Goal: Task Accomplishment & Management: Manage account settings

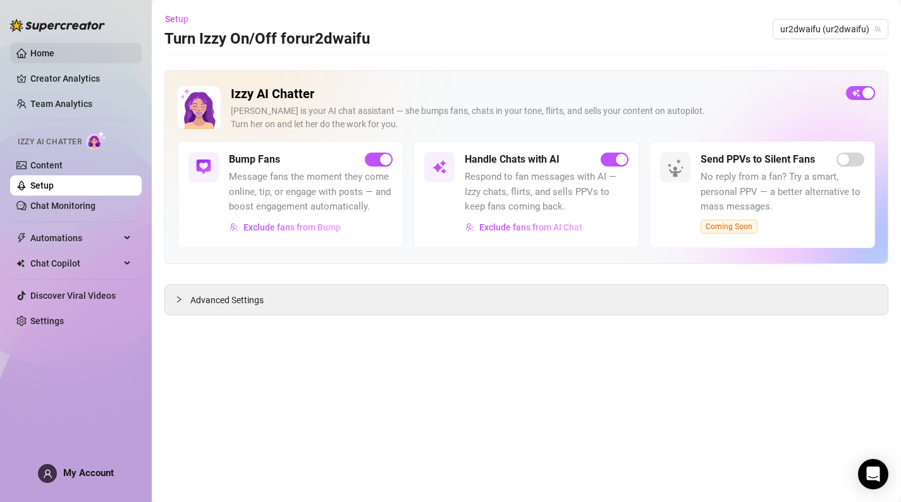
click at [39, 54] on link "Home" at bounding box center [42, 53] width 24 height 10
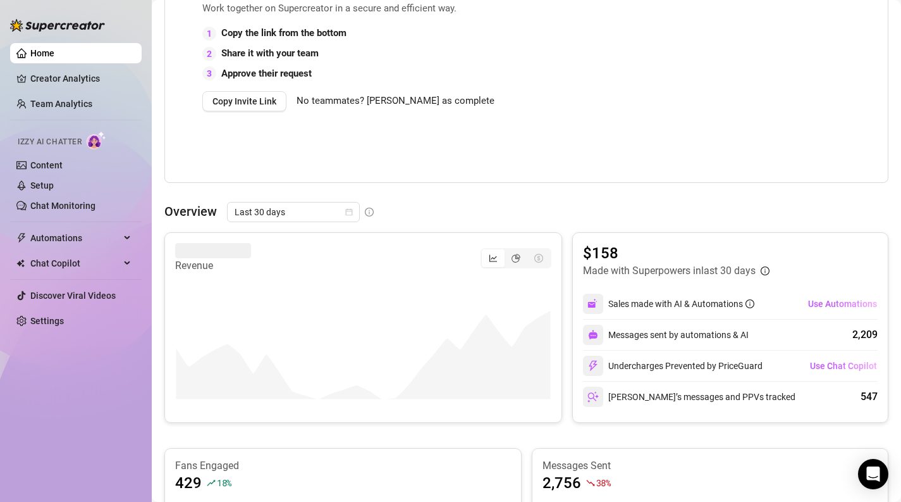
scroll to position [315, 0]
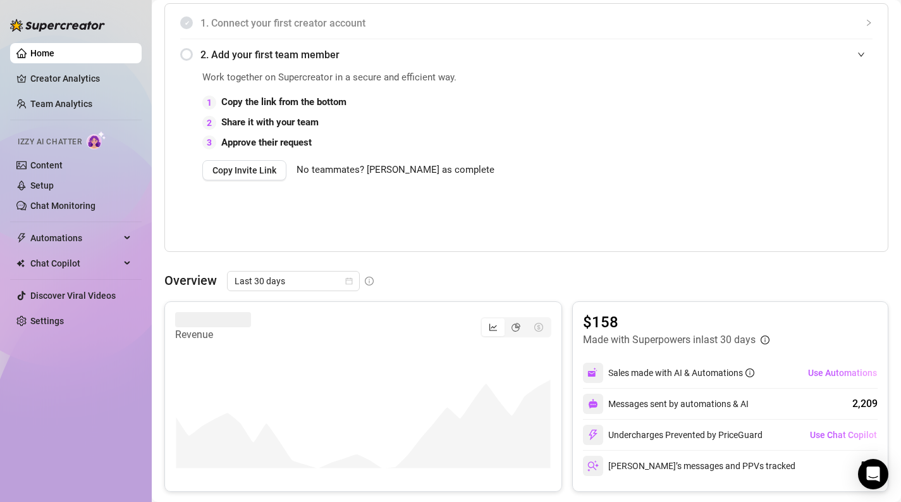
click at [393, 171] on span "No teammates? [PERSON_NAME] as complete" at bounding box center [396, 170] width 198 height 15
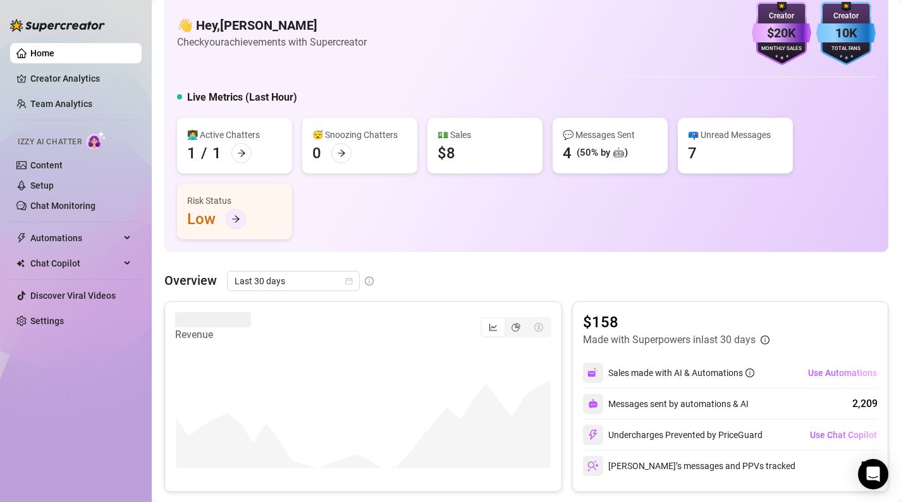
click at [237, 217] on icon "arrow-right" at bounding box center [236, 218] width 8 height 7
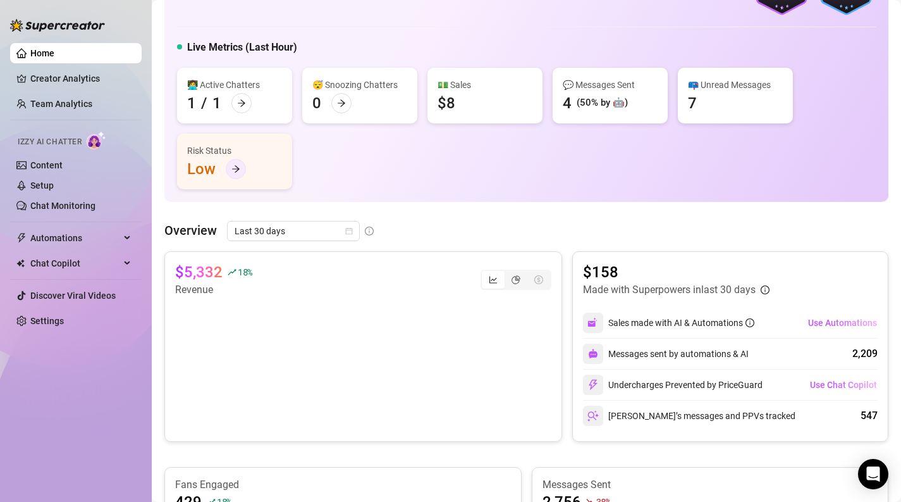
scroll to position [73, 0]
click at [524, 278] on div "segmented control" at bounding box center [516, 278] width 23 height 18
click at [508, 271] on input "segmented control" at bounding box center [508, 271] width 0 height 0
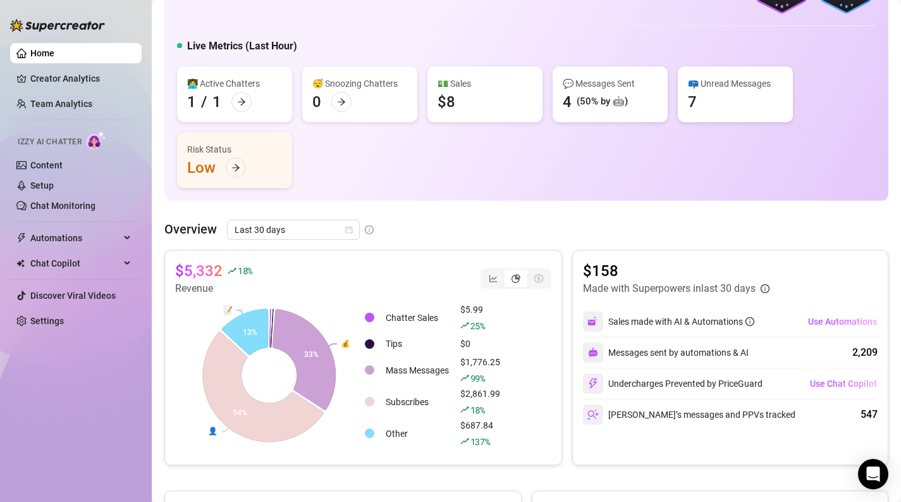
click at [552, 269] on div "$5,332 18 % Revenue 💰 👤 📝 33% 54% 13% Chatter Sales $5.99 25 % Tips $0 Mass Mes…" at bounding box center [363, 357] width 398 height 215
click at [551, 271] on div "segmented control" at bounding box center [516, 278] width 71 height 20
click at [540, 271] on div "segmented control" at bounding box center [539, 278] width 23 height 18
click at [542, 280] on icon "dollar-circle" at bounding box center [538, 278] width 9 height 9
click at [489, 280] on icon "line-chart" at bounding box center [493, 278] width 9 height 9
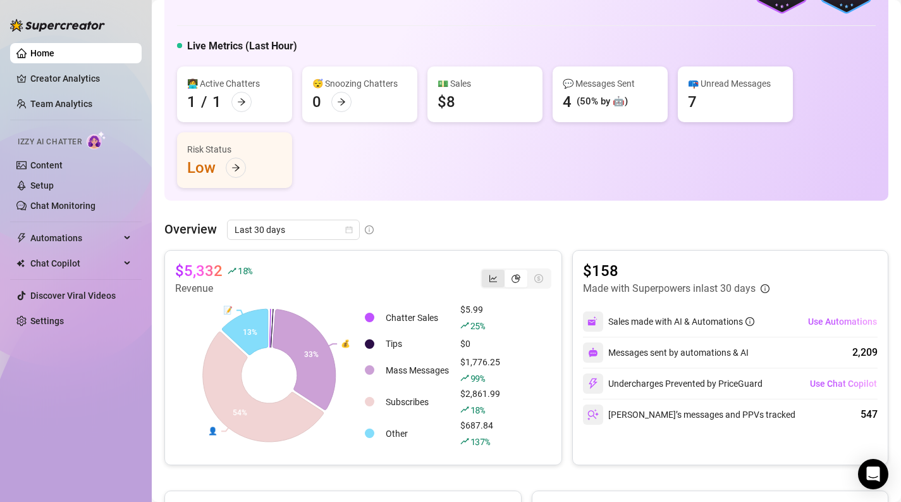
click at [485, 271] on input "segmented control" at bounding box center [485, 271] width 0 height 0
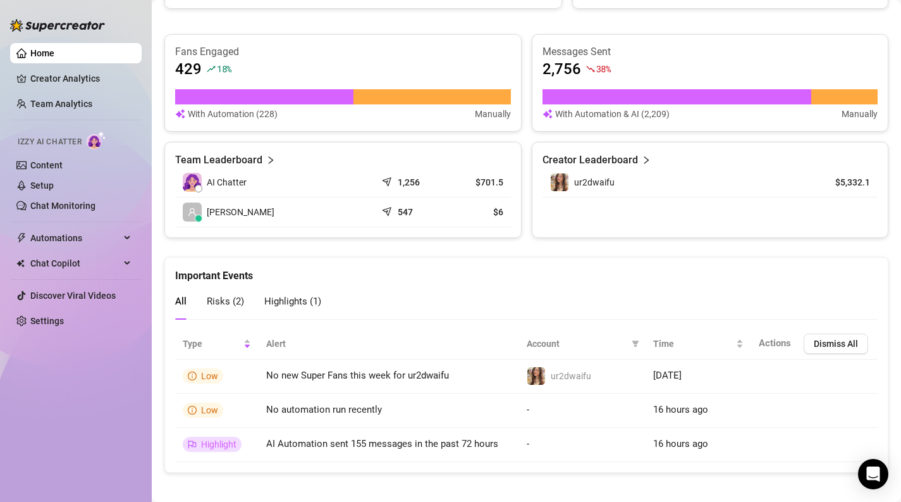
scroll to position [513, 0]
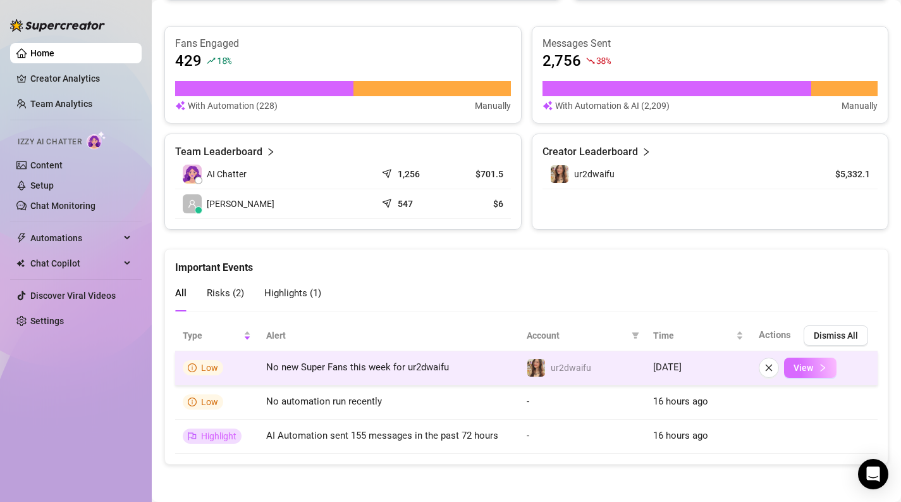
click at [798, 367] on span "View" at bounding box center [804, 367] width 20 height 10
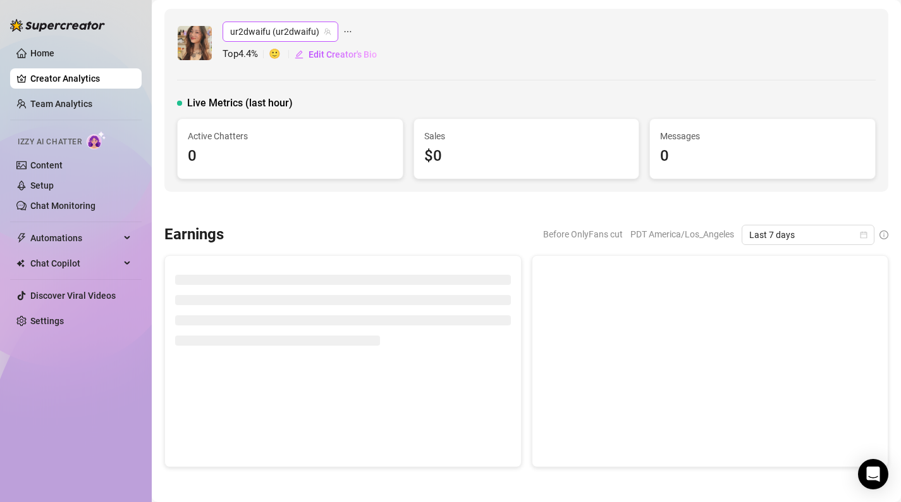
click at [318, 35] on span "ur2dwaifu (ur2dwaifu)" at bounding box center [280, 31] width 101 height 19
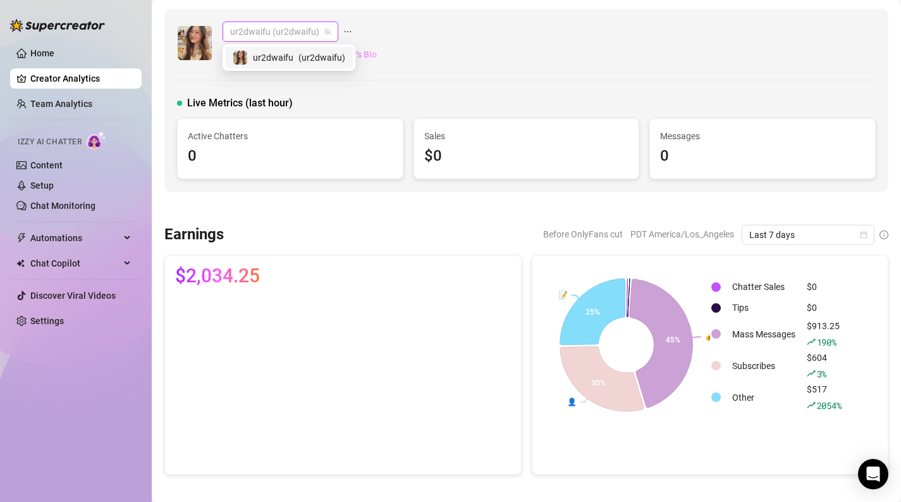
click at [318, 35] on span "ur2dwaifu (ur2dwaifu)" at bounding box center [280, 31] width 101 height 19
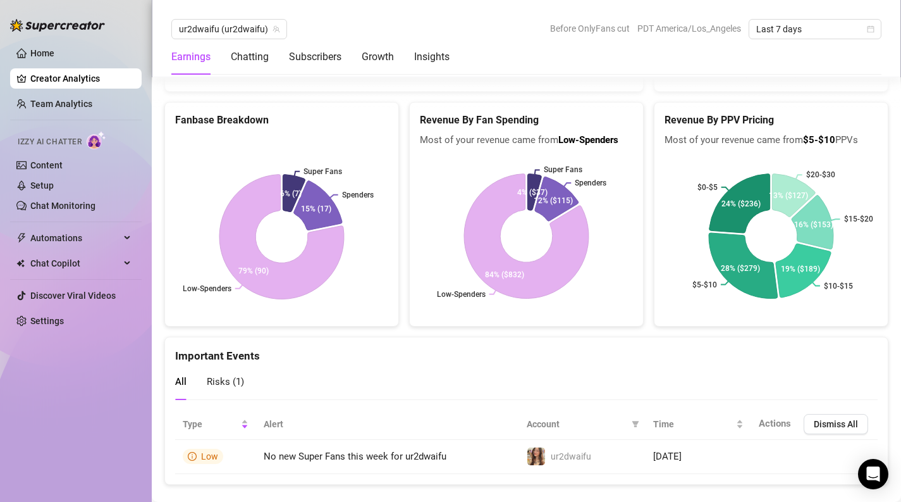
scroll to position [2524, 0]
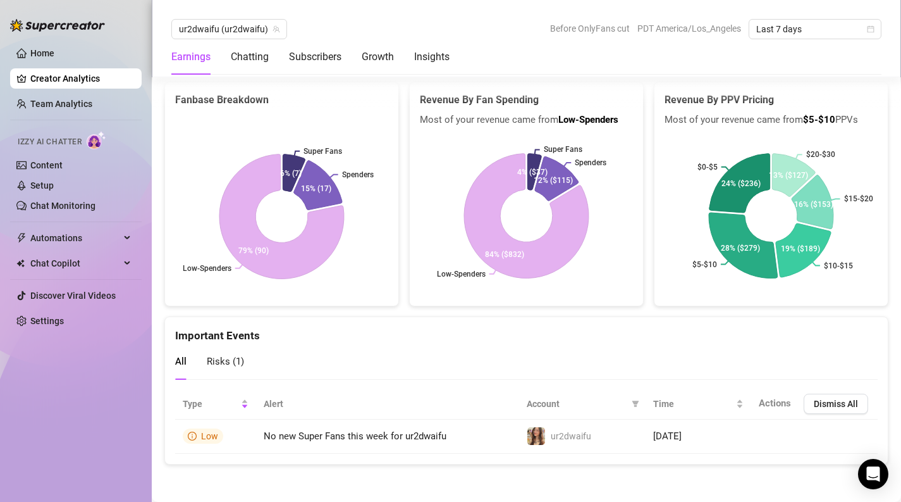
click at [224, 355] on div "Risks ( 1 )" at bounding box center [225, 362] width 37 height 16
click at [850, 398] on span "Dismiss All" at bounding box center [836, 403] width 44 height 10
click at [821, 399] on span "Dismiss All" at bounding box center [836, 403] width 44 height 10
click at [820, 399] on span "Dismiss All" at bounding box center [836, 403] width 44 height 10
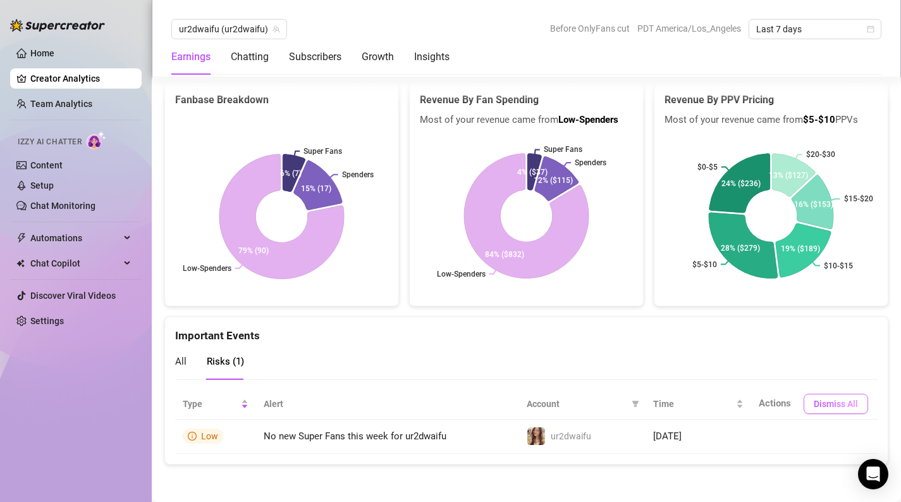
click at [820, 399] on span "Dismiss All" at bounding box center [836, 403] width 44 height 10
click at [240, 56] on div "Chatting" at bounding box center [250, 56] width 38 height 15
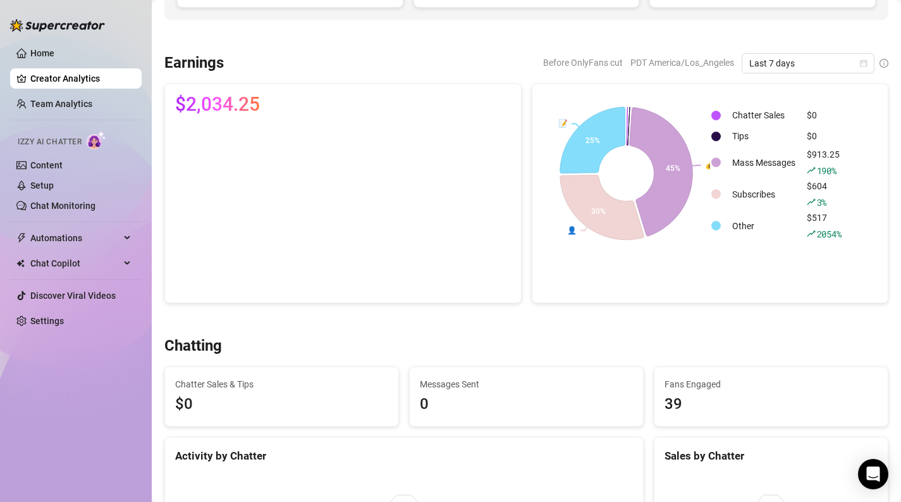
scroll to position [170, 0]
click at [80, 104] on link "Team Analytics" at bounding box center [61, 104] width 62 height 10
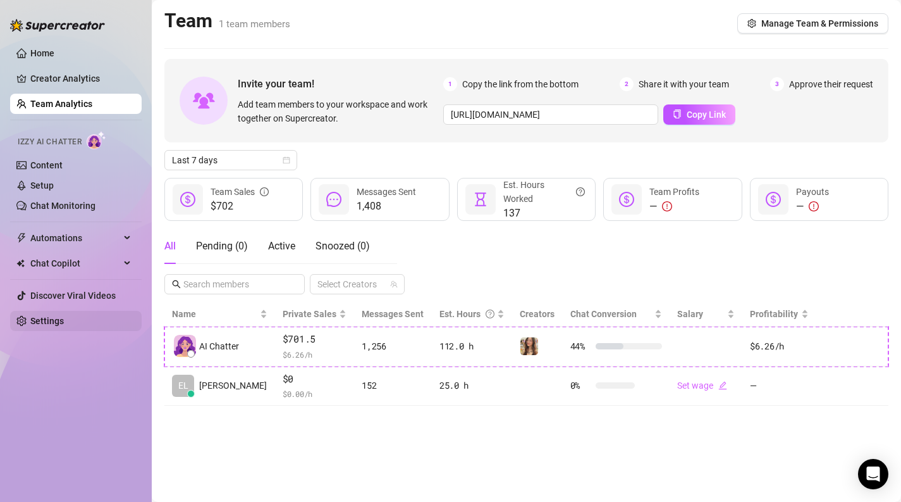
click at [64, 324] on link "Settings" at bounding box center [47, 321] width 34 height 10
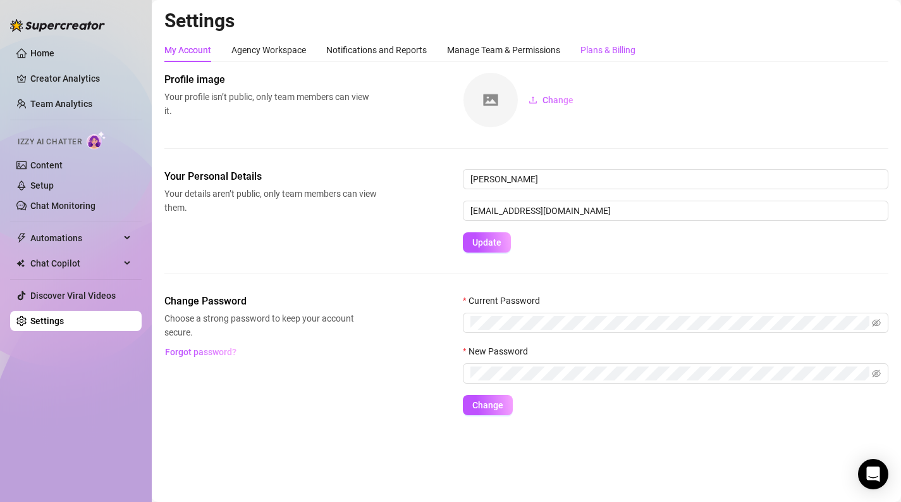
click at [586, 47] on div "Plans & Billing" at bounding box center [608, 50] width 55 height 14
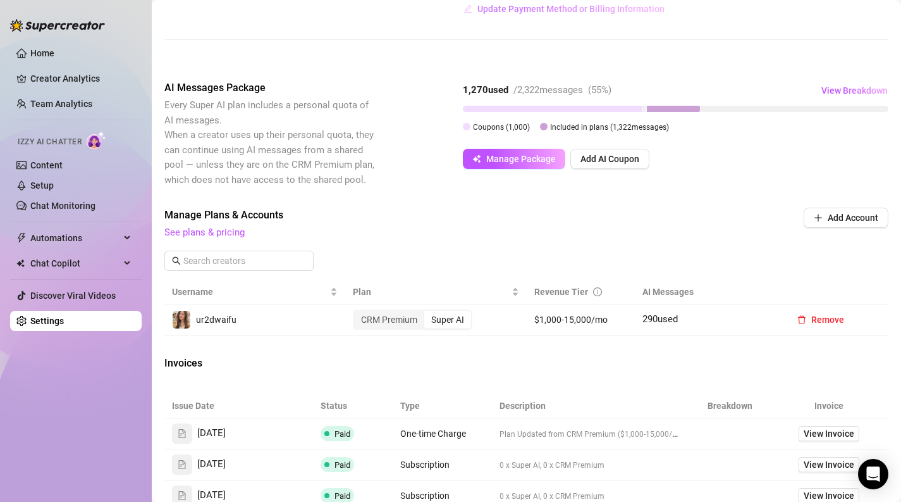
scroll to position [245, 0]
